Goal: Information Seeking & Learning: Learn about a topic

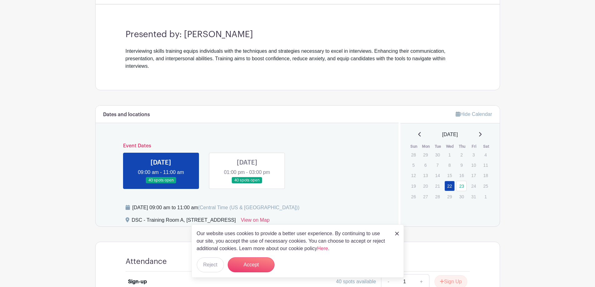
scroll to position [62, 0]
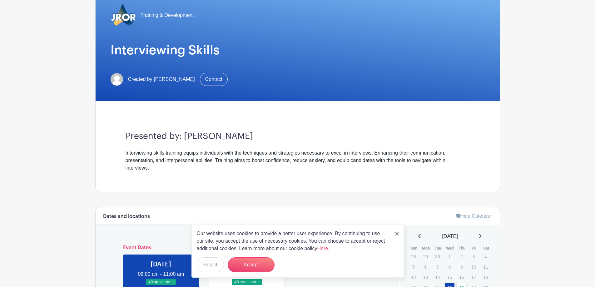
click at [374, 160] on div "Interviewing skills training equips individuals with the techniques and strateg…" at bounding box center [297, 160] width 344 height 22
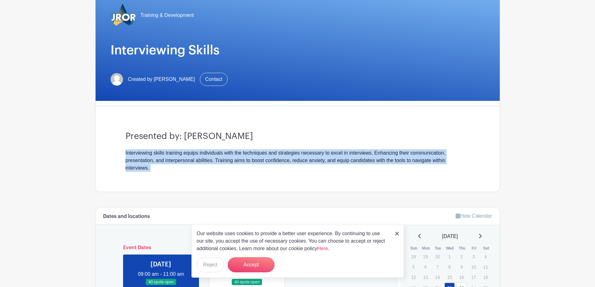
click at [374, 160] on div "Interviewing skills training equips individuals with the techniques and strateg…" at bounding box center [297, 160] width 344 height 22
click at [390, 161] on div "Interviewing skills training equips individuals with the techniques and strateg…" at bounding box center [297, 160] width 344 height 22
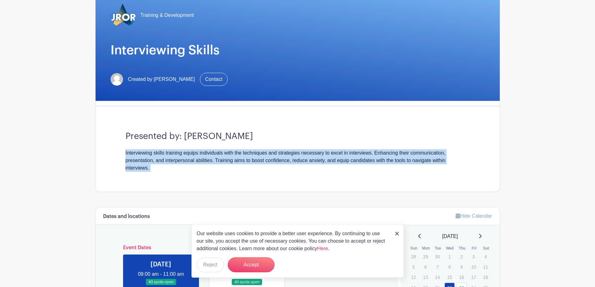
click at [390, 161] on div "Interviewing skills training equips individuals with the techniques and strateg…" at bounding box center [297, 160] width 344 height 22
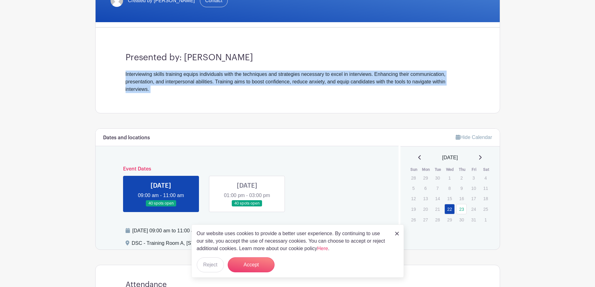
scroll to position [156, 0]
